Goal: Communication & Community: Answer question/provide support

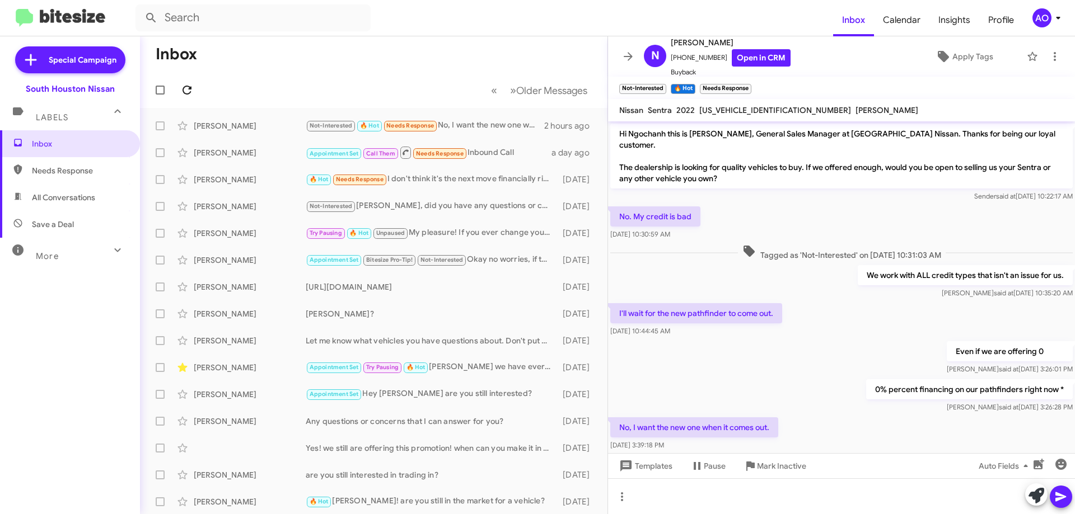
scroll to position [22, 0]
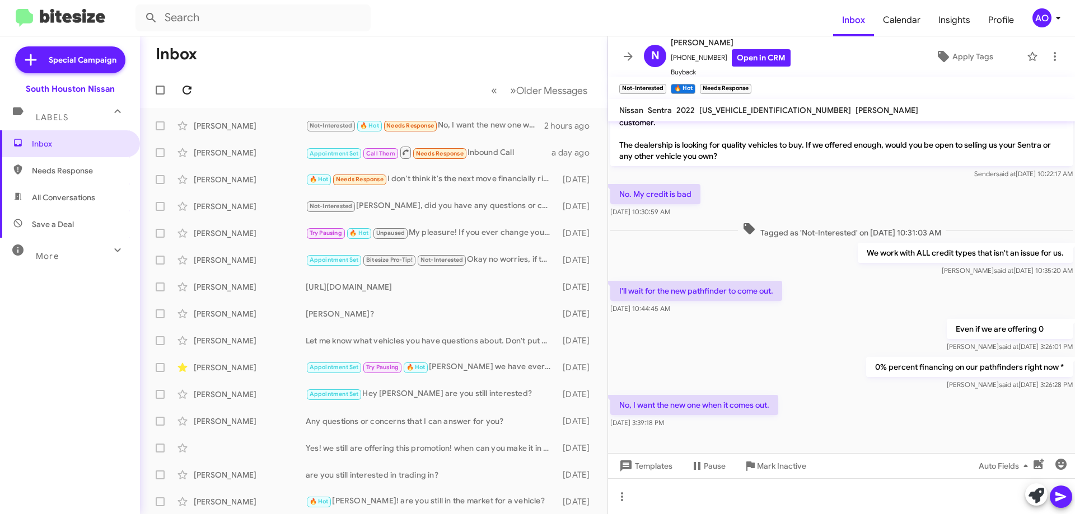
click at [185, 81] on button at bounding box center [187, 90] width 22 height 22
click at [513, 186] on div "[PERSON_NAME] 🔥 Hot Needs Response I don't think it's the next move financially…" at bounding box center [373, 179] width 449 height 22
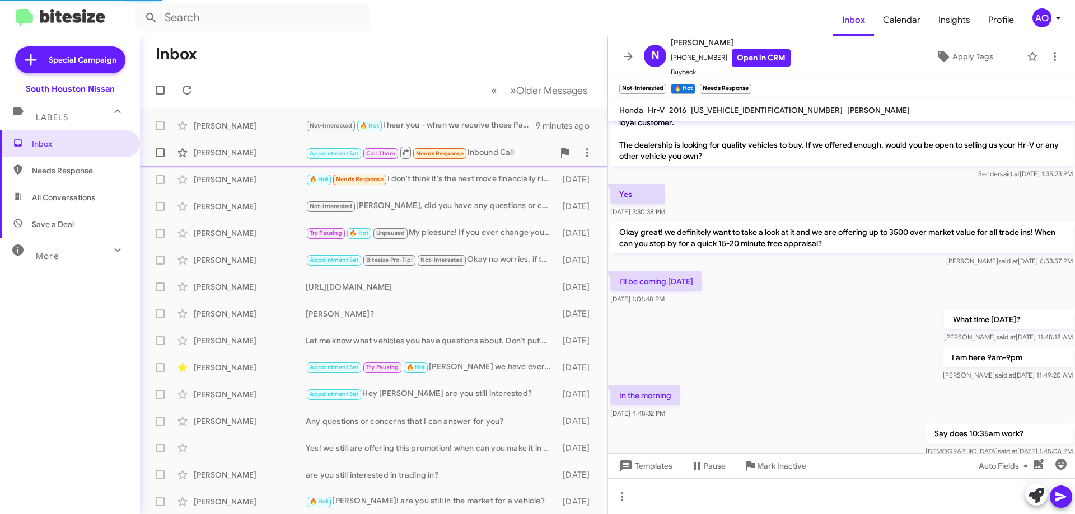
scroll to position [471, 0]
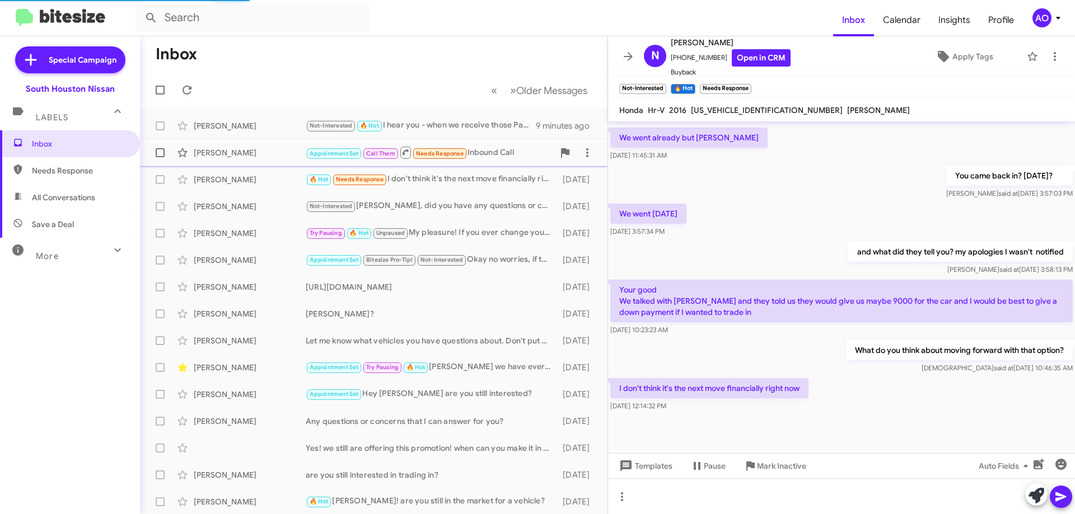
click at [511, 158] on div "Appointment Set Call Them Needs Response Inbound Call" at bounding box center [430, 153] width 248 height 14
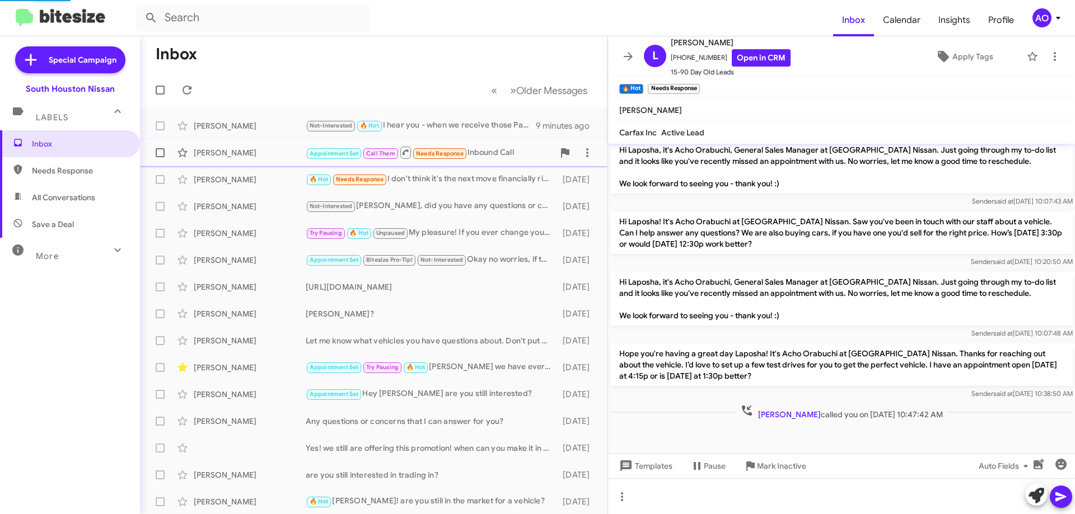
scroll to position [340, 0]
click at [478, 185] on div "🔥 Hot Needs Response I don't think it's the next move financially right now" at bounding box center [430, 179] width 248 height 13
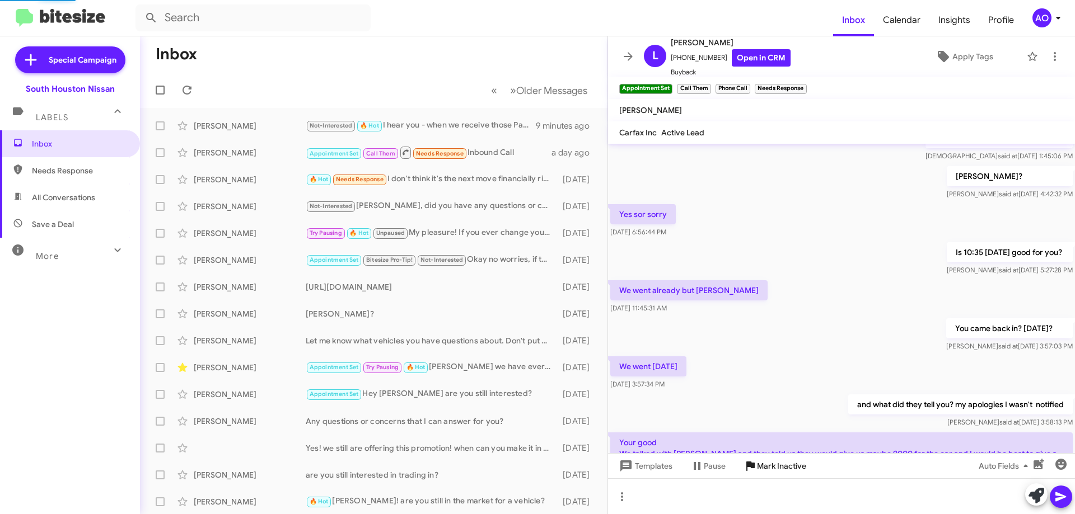
scroll to position [471, 0]
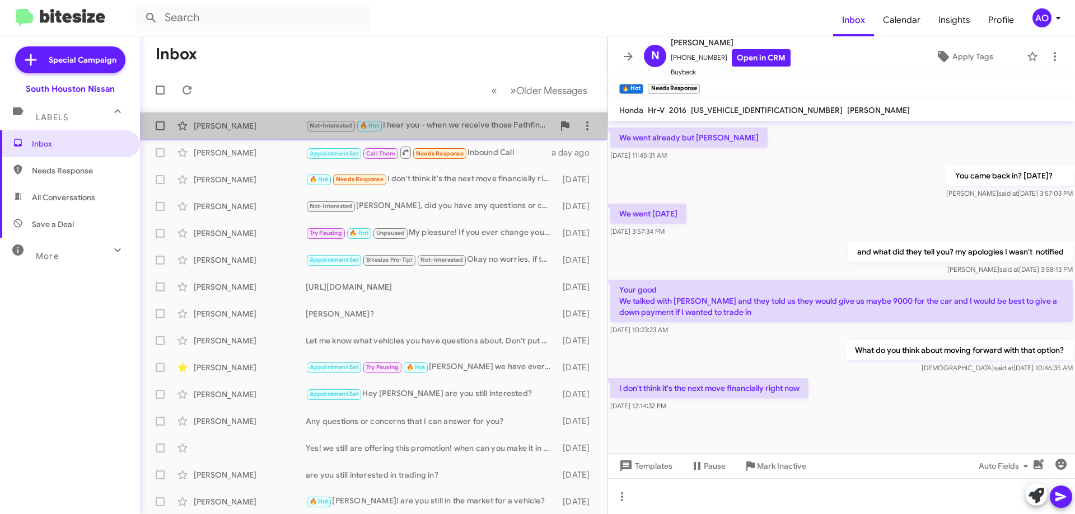
click at [448, 121] on div "Not-Interested 🔥 Hot I hear you - when we receive those Pathfinders you'll be t…" at bounding box center [430, 125] width 248 height 13
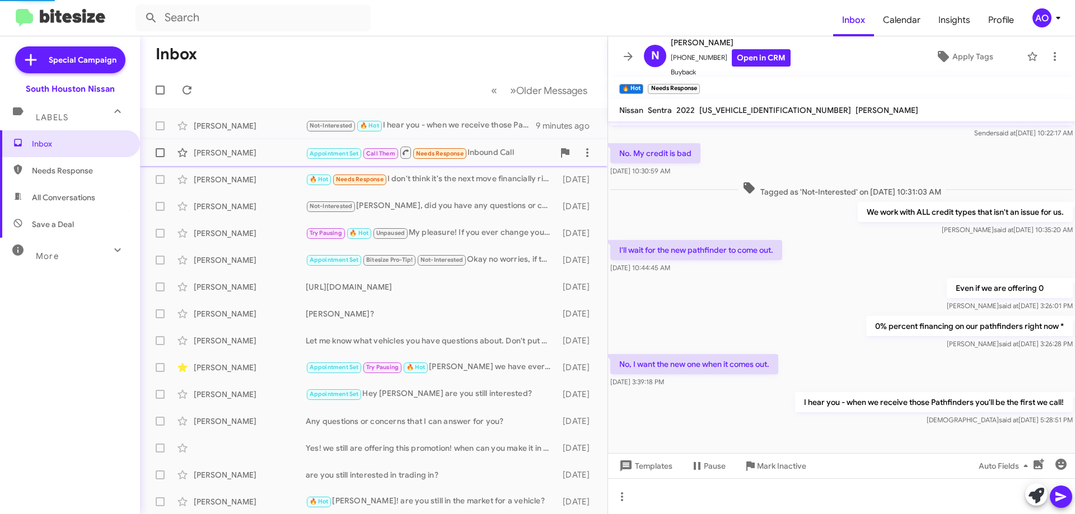
scroll to position [63, 0]
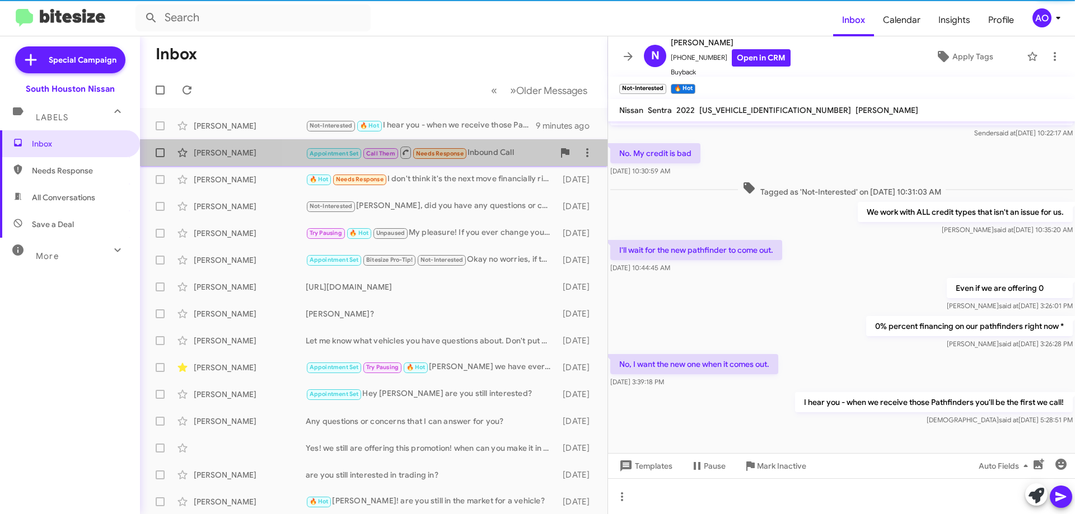
drag, startPoint x: 494, startPoint y: 155, endPoint x: 489, endPoint y: 158, distance: 6.1
click at [491, 157] on div "Appointment Set Call Them Needs Response Inbound Call" at bounding box center [430, 153] width 248 height 14
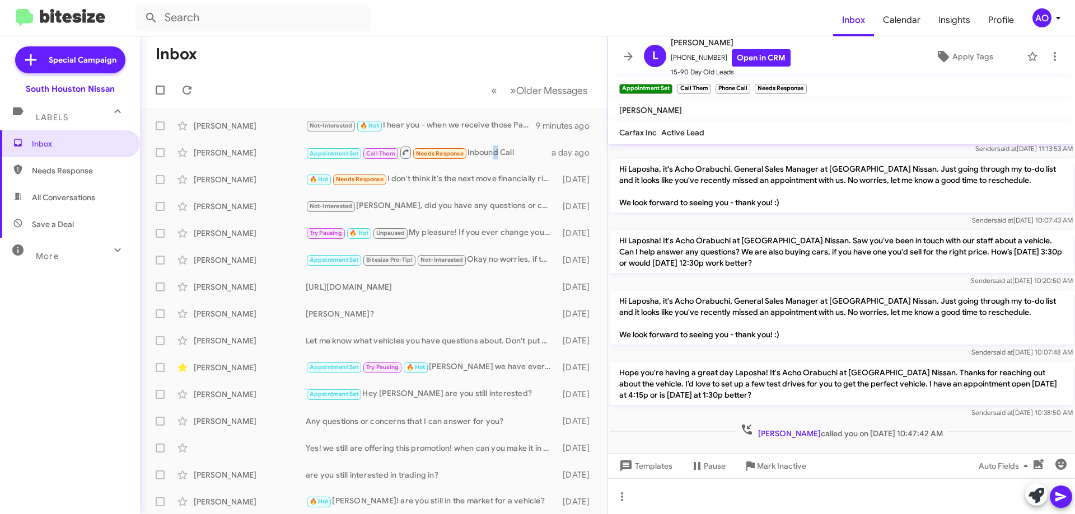
scroll to position [248, 0]
